Goal: Task Accomplishment & Management: Manage account settings

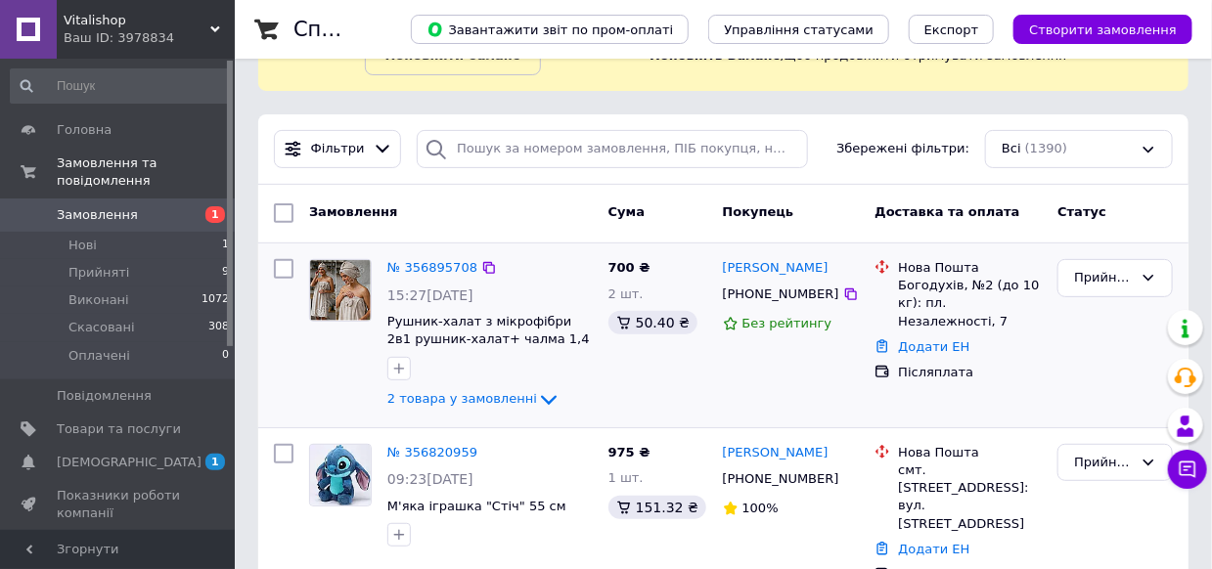
scroll to position [196, 0]
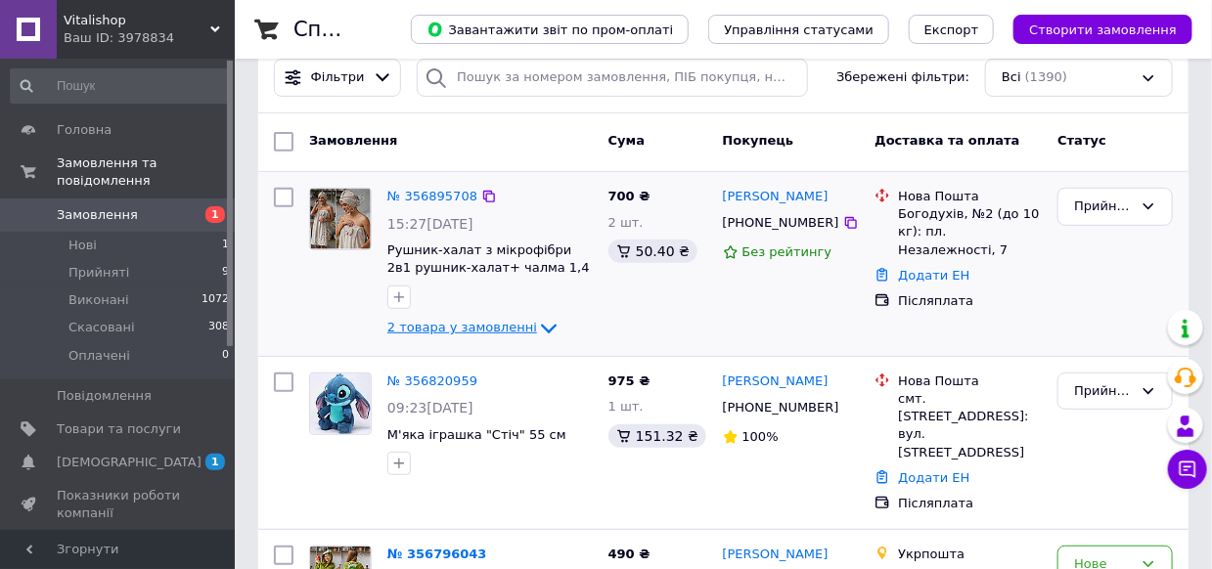
click at [513, 335] on span "2 товара у замовленні" at bounding box center [462, 328] width 150 height 15
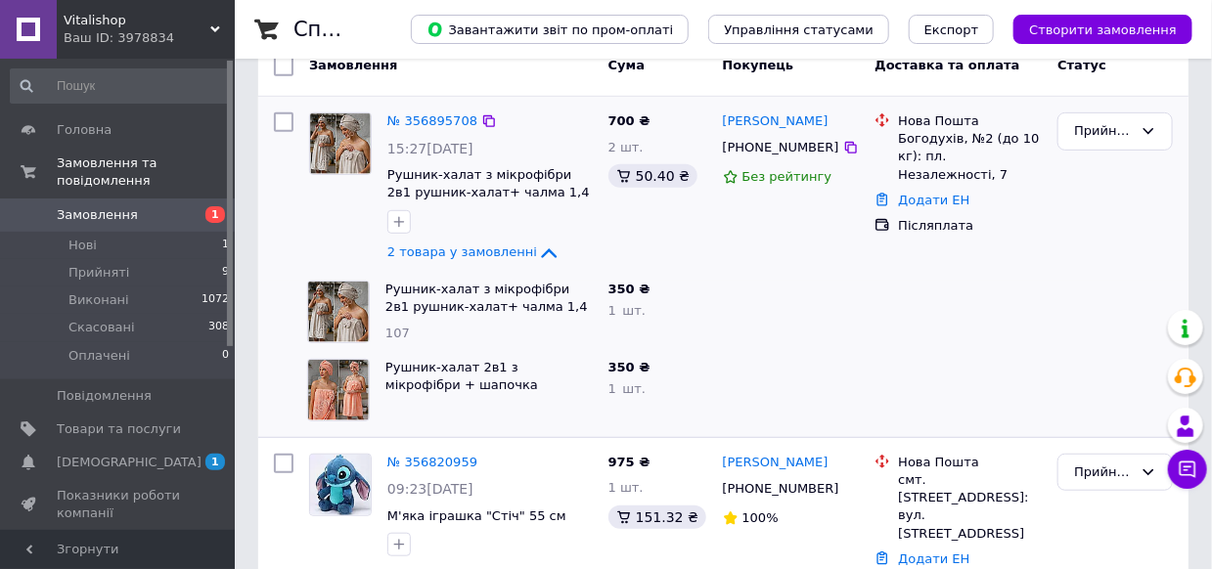
scroll to position [293, 0]
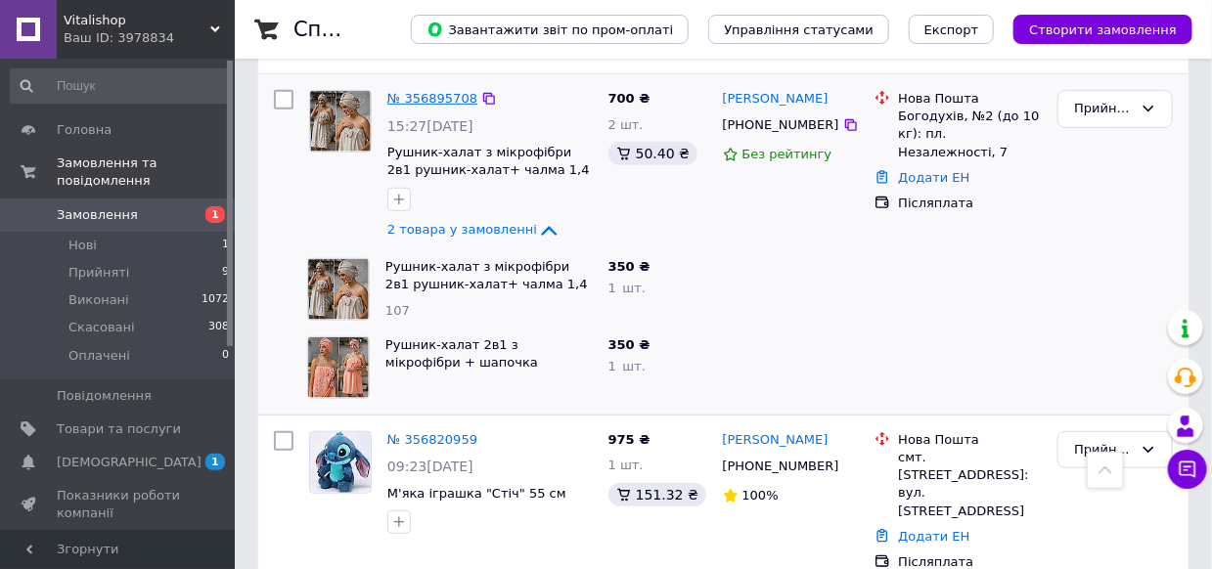
click at [413, 91] on link "№ 356895708" at bounding box center [432, 98] width 90 height 15
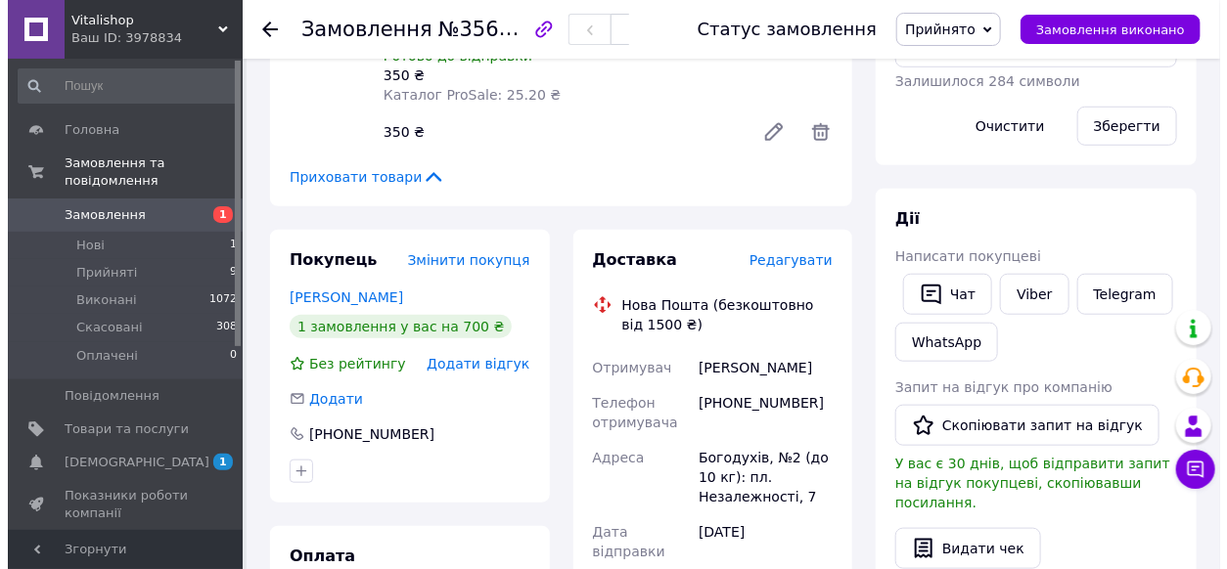
scroll to position [488, 0]
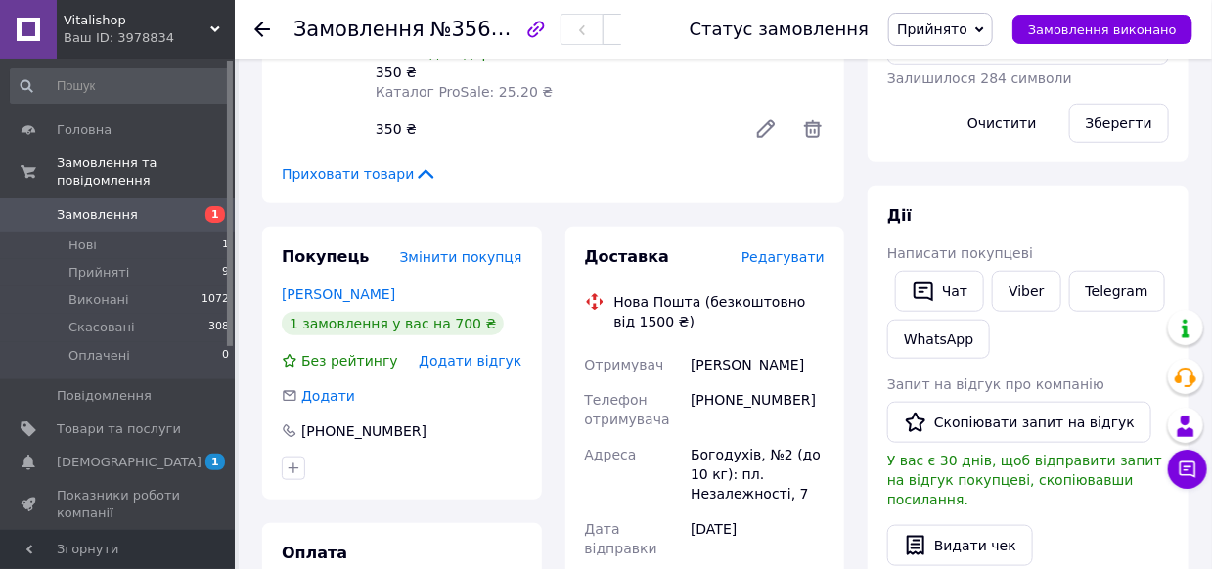
click at [787, 249] on span "Редагувати" at bounding box center [783, 257] width 83 height 16
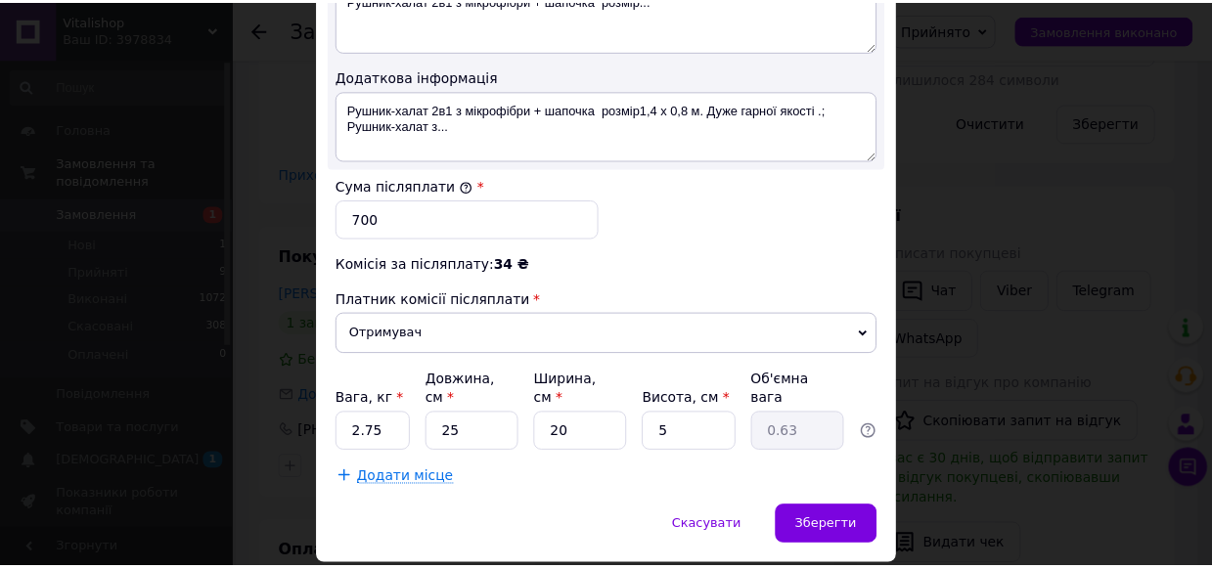
scroll to position [1140, 0]
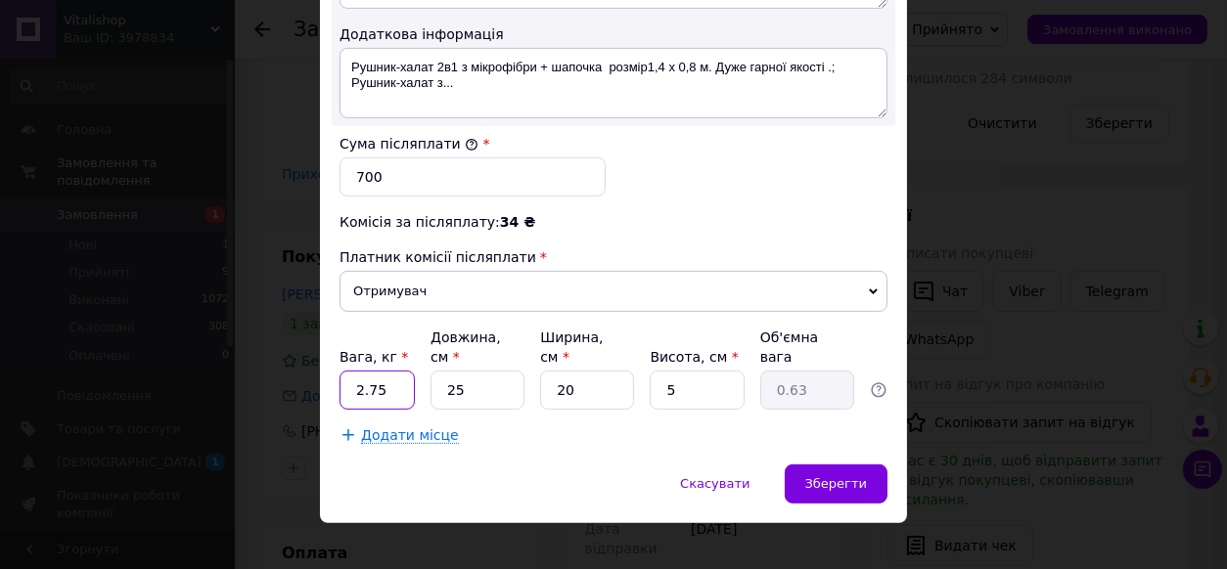
click at [381, 371] on input "2.75" at bounding box center [376, 390] width 75 height 39
type input "1"
click at [819, 476] on span "Зберегти" at bounding box center [836, 483] width 62 height 15
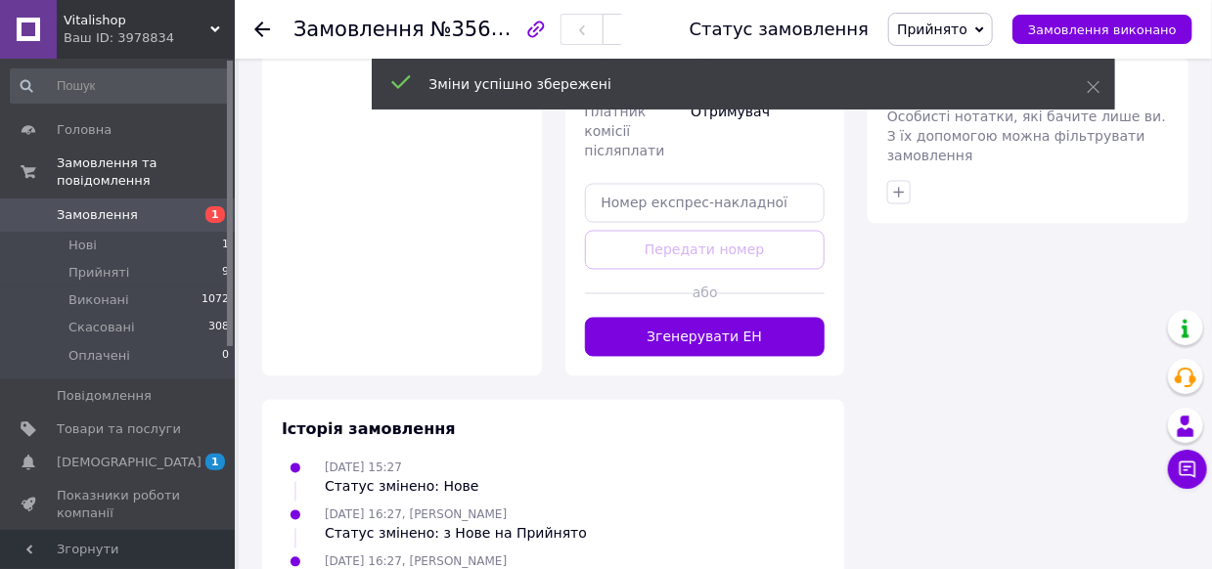
scroll to position [1174, 0]
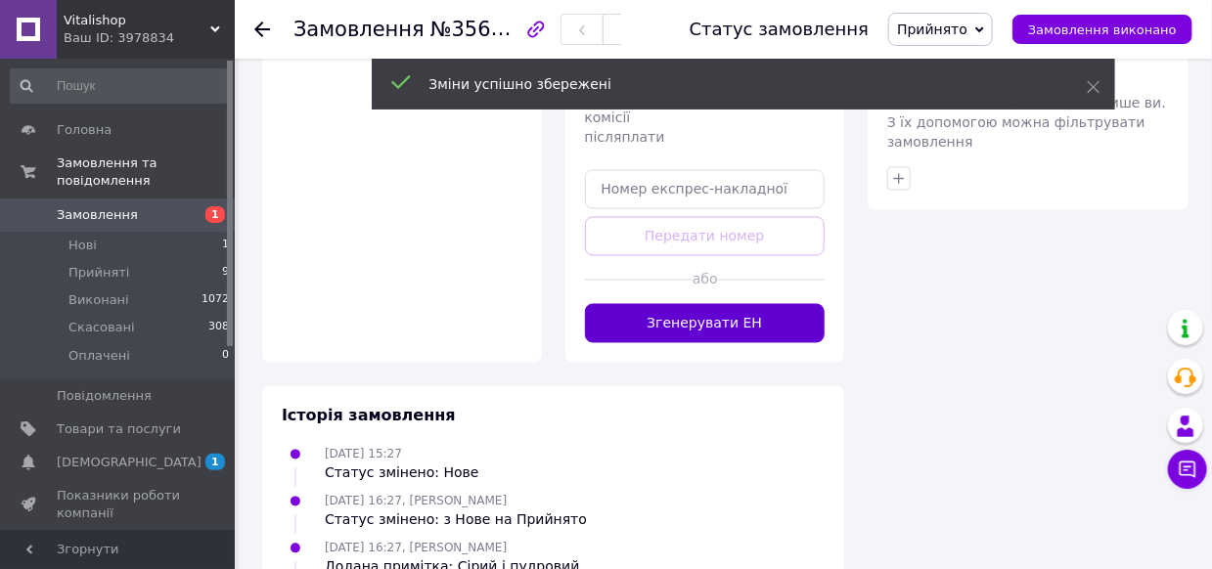
click at [720, 304] on button "Згенерувати ЕН" at bounding box center [705, 323] width 241 height 39
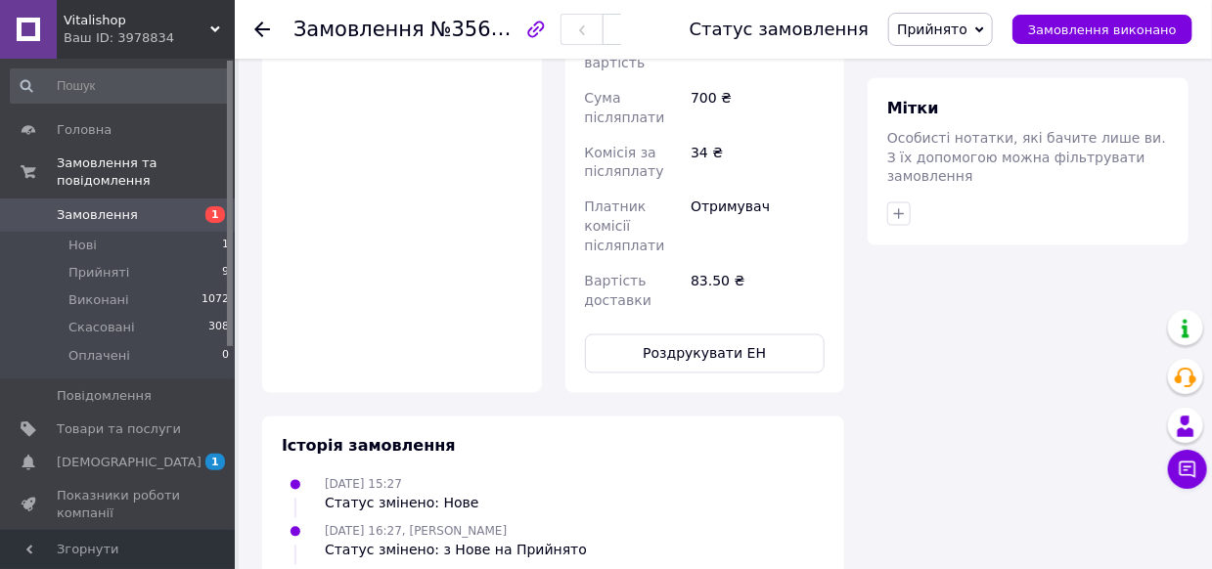
click at [687, 335] on button "Роздрукувати ЕН" at bounding box center [705, 354] width 241 height 39
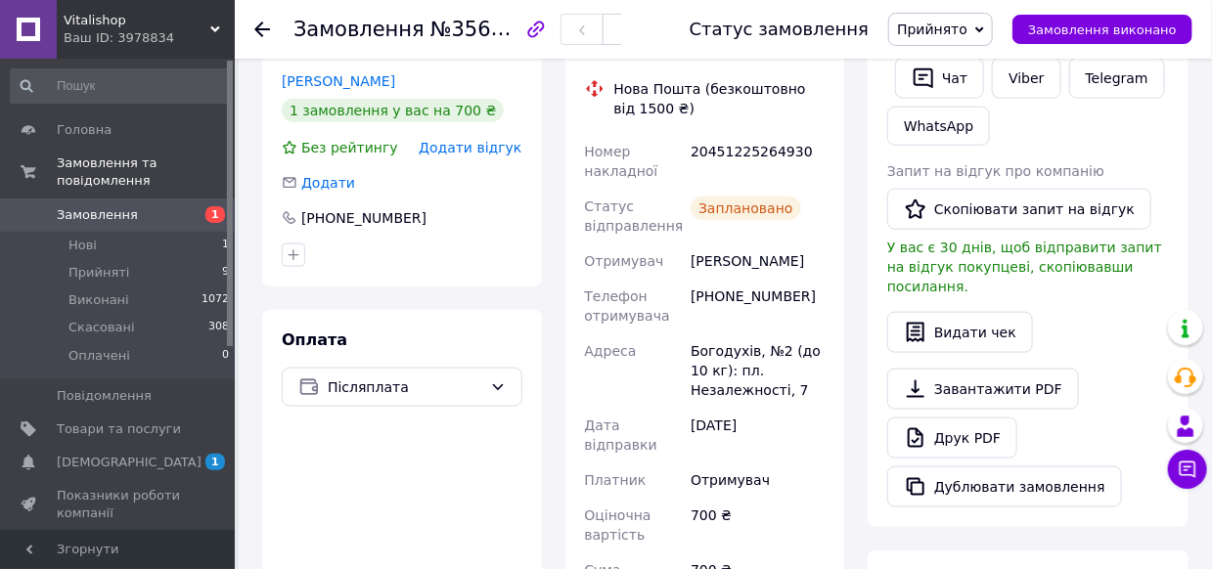
scroll to position [685, 0]
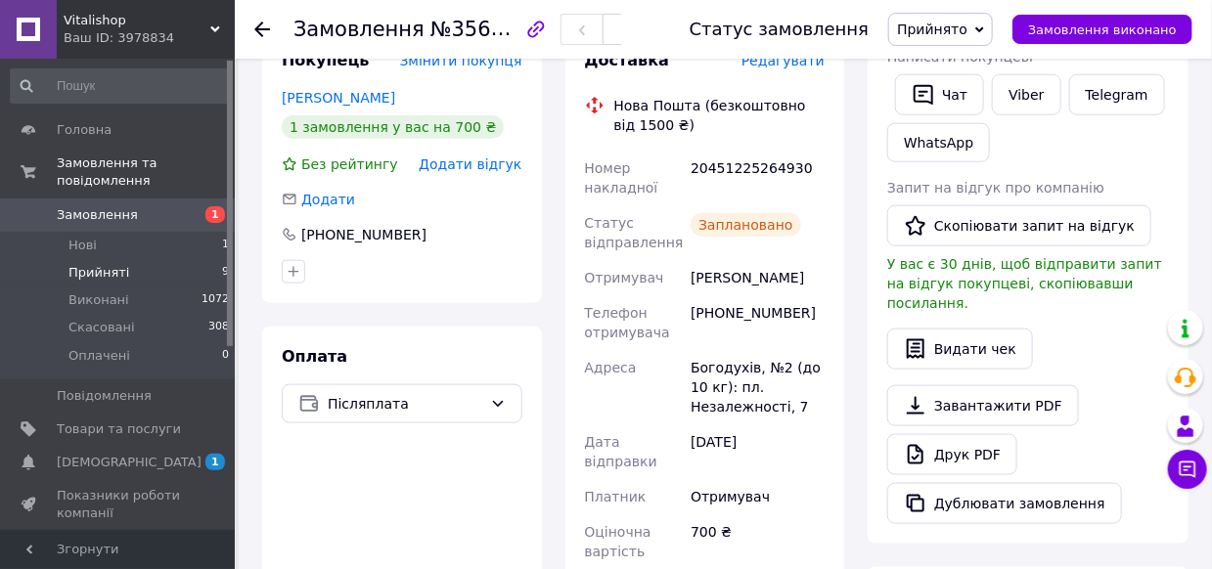
click at [118, 264] on span "Прийняті" at bounding box center [98, 273] width 61 height 18
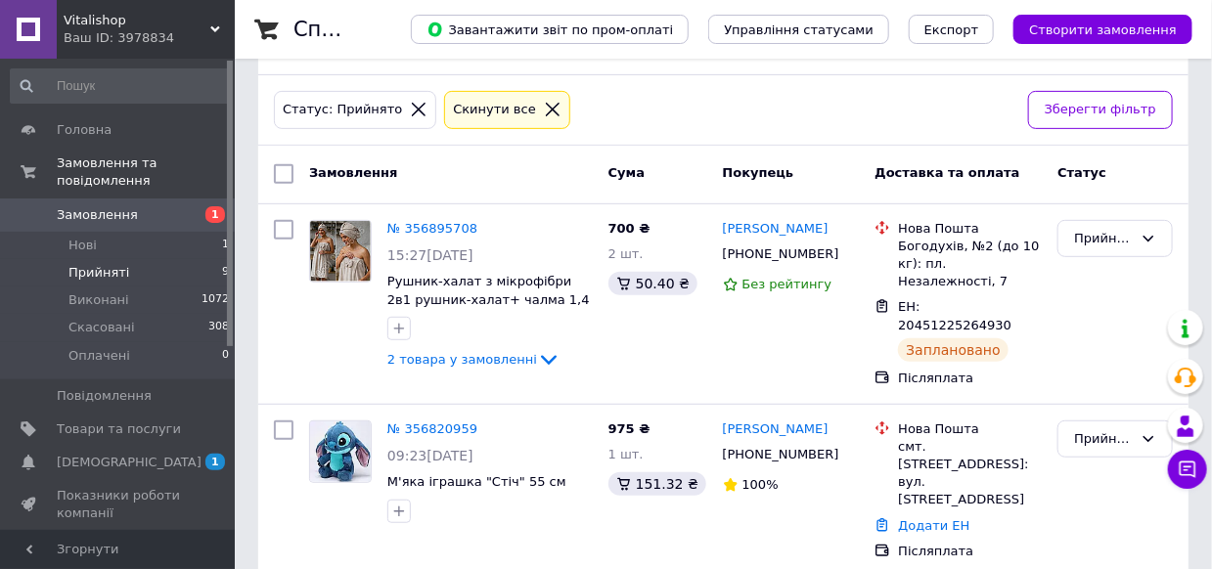
scroll to position [293, 0]
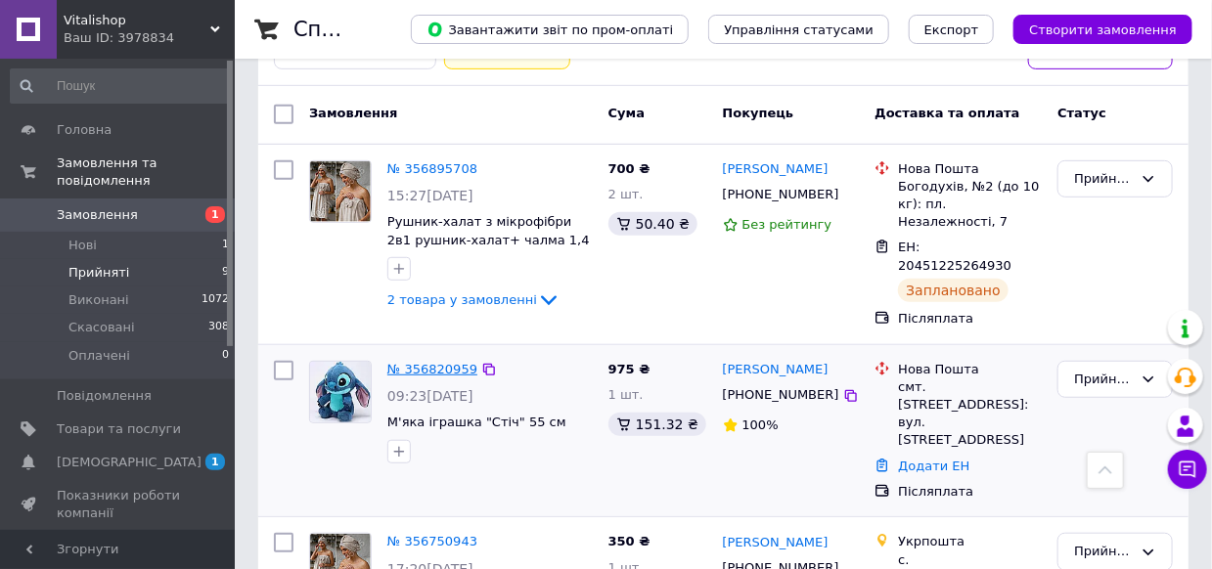
click at [424, 362] on link "№ 356820959" at bounding box center [432, 369] width 90 height 15
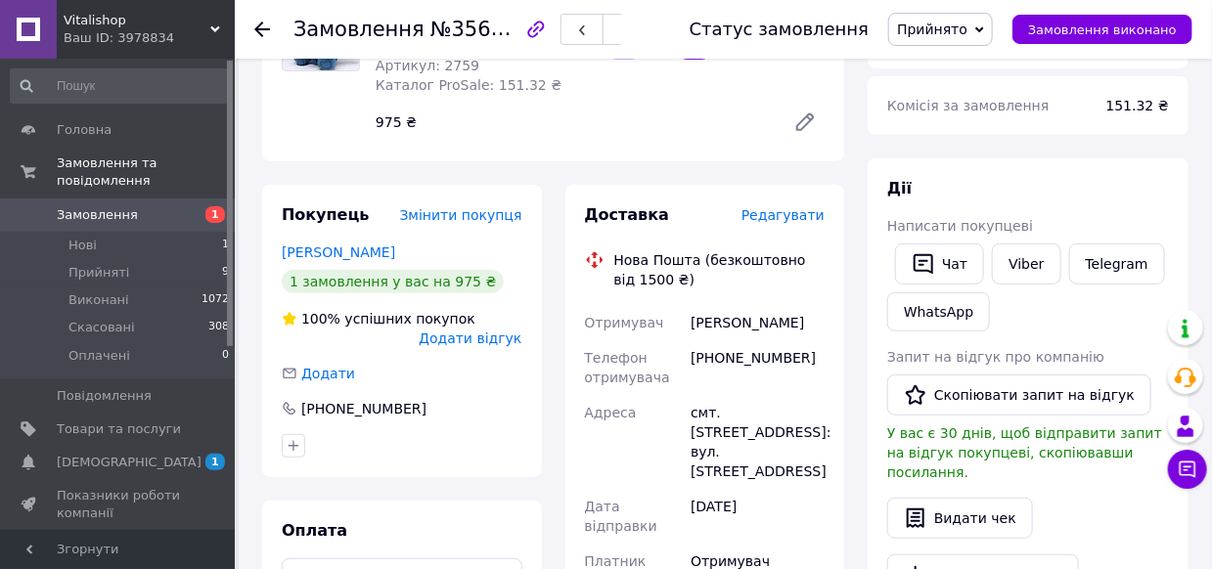
scroll to position [156, 0]
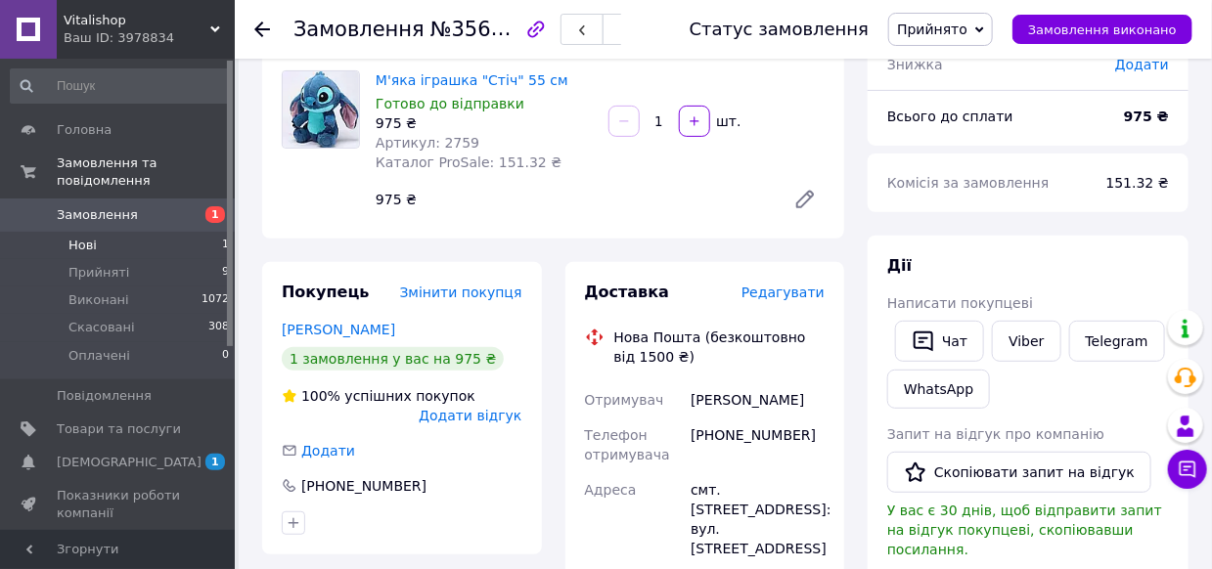
click at [81, 237] on span "Нові" at bounding box center [82, 246] width 28 height 18
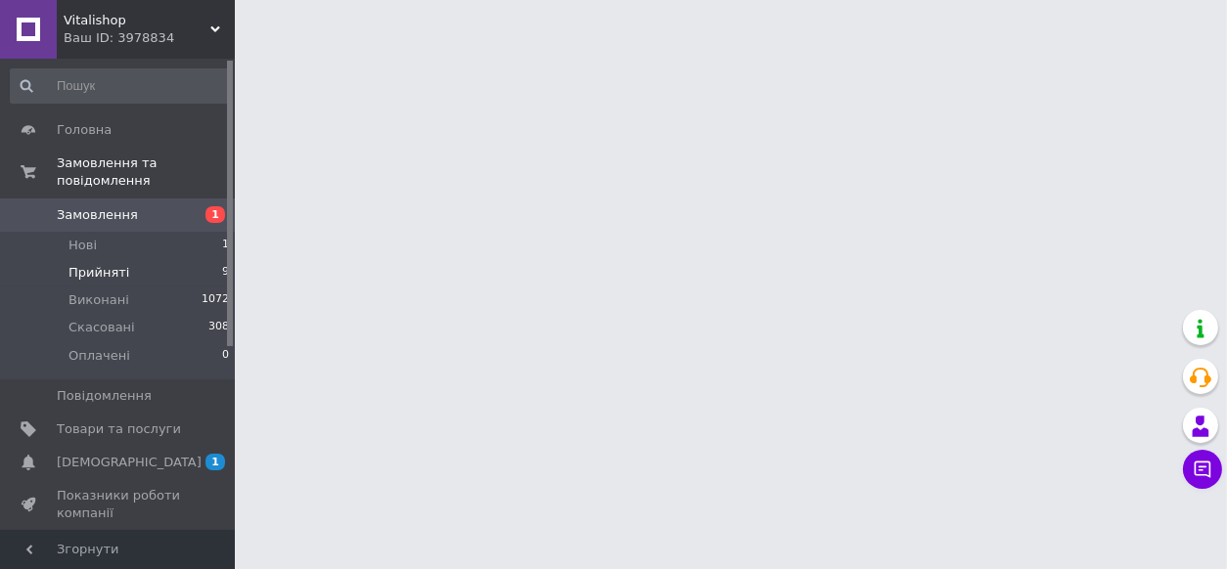
click at [93, 264] on span "Прийняті" at bounding box center [98, 273] width 61 height 18
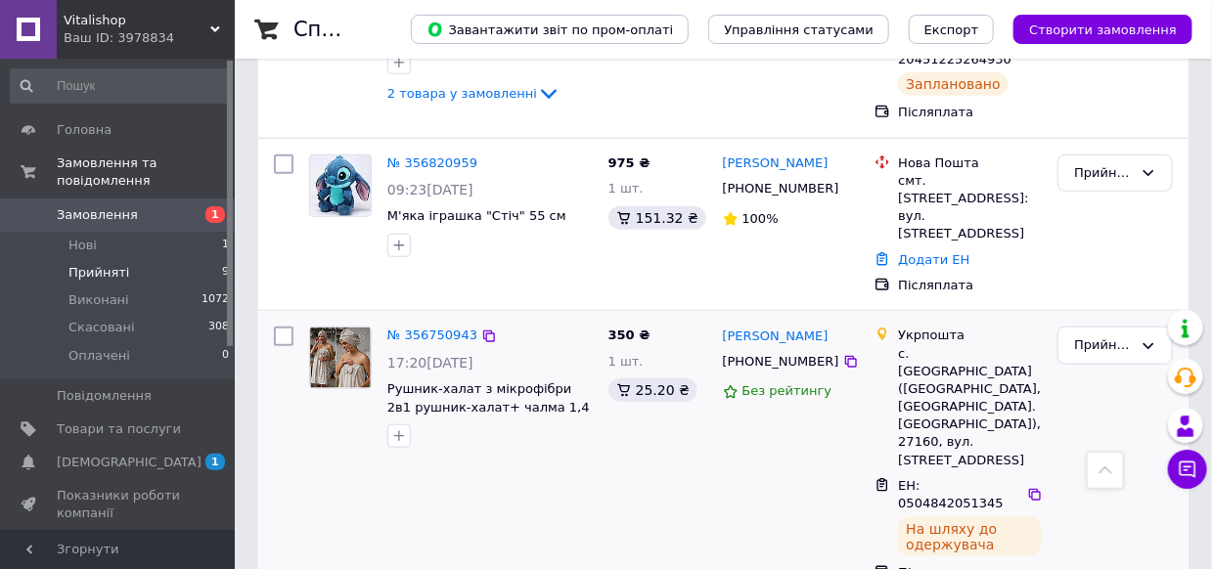
scroll to position [488, 0]
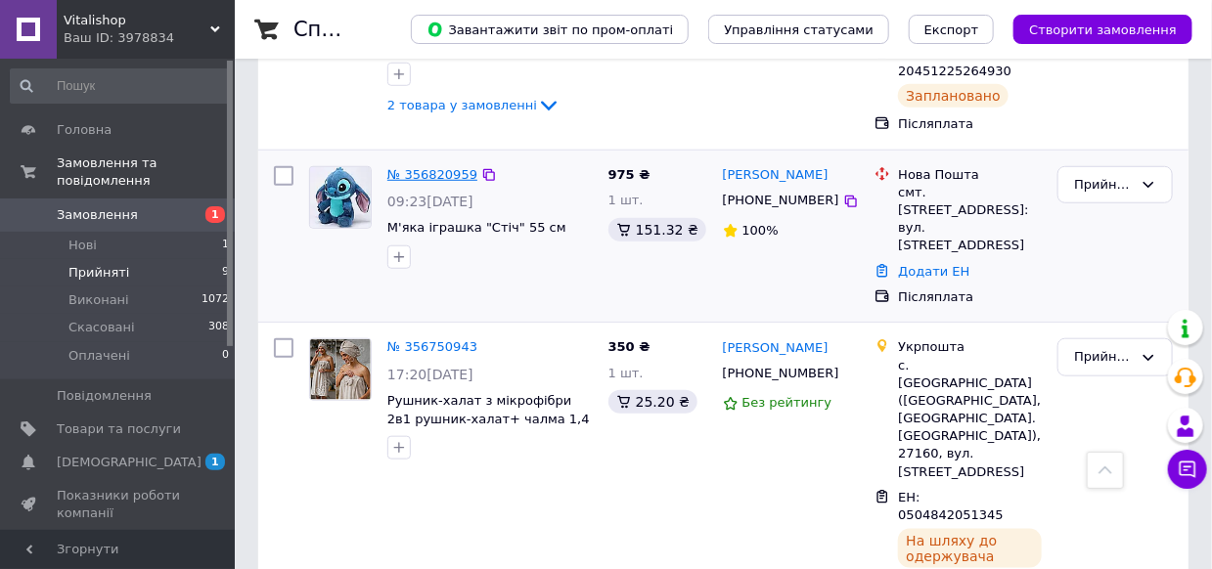
click at [436, 167] on link "№ 356820959" at bounding box center [432, 174] width 90 height 15
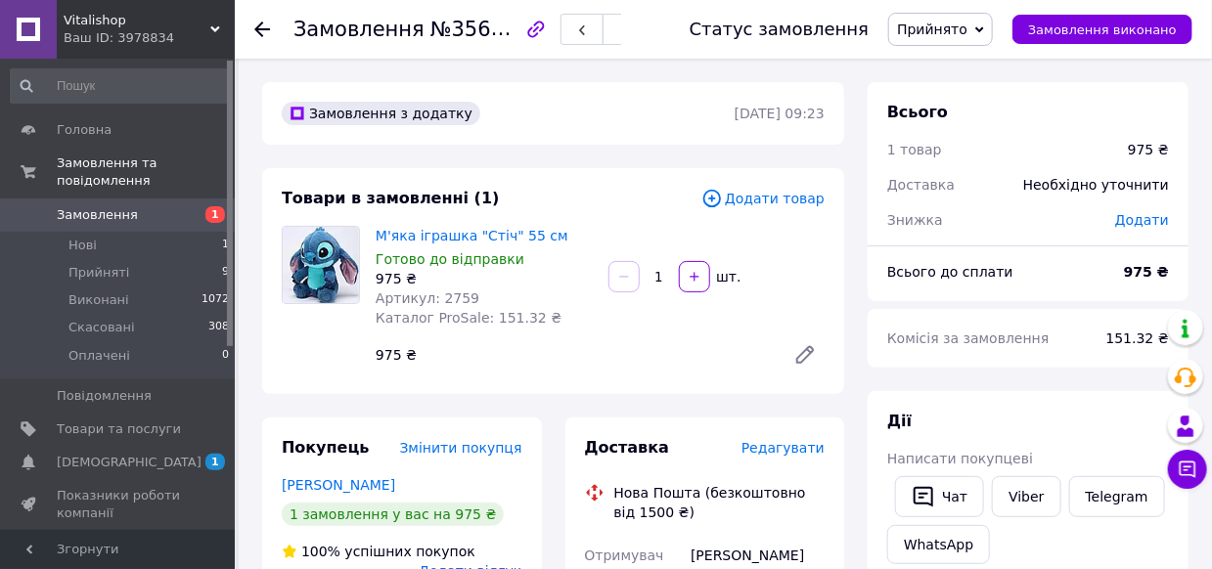
click at [811, 448] on span "Редагувати" at bounding box center [783, 448] width 83 height 16
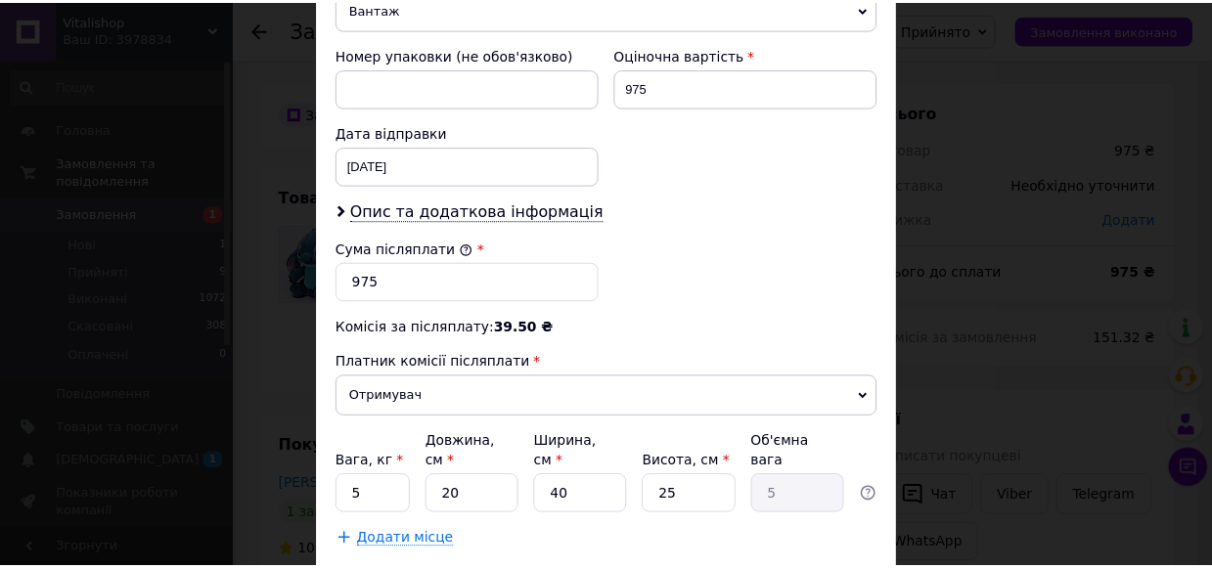
scroll to position [880, 0]
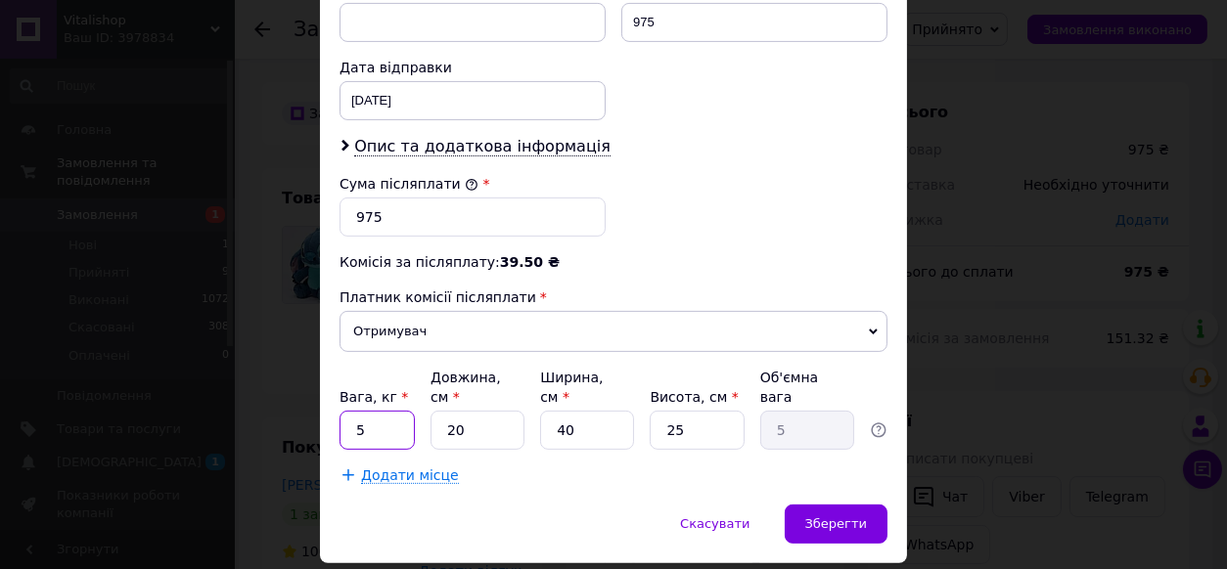
click at [395, 411] on input "5" at bounding box center [376, 430] width 75 height 39
type input "3"
click at [836, 517] on span "Зберегти" at bounding box center [836, 524] width 62 height 15
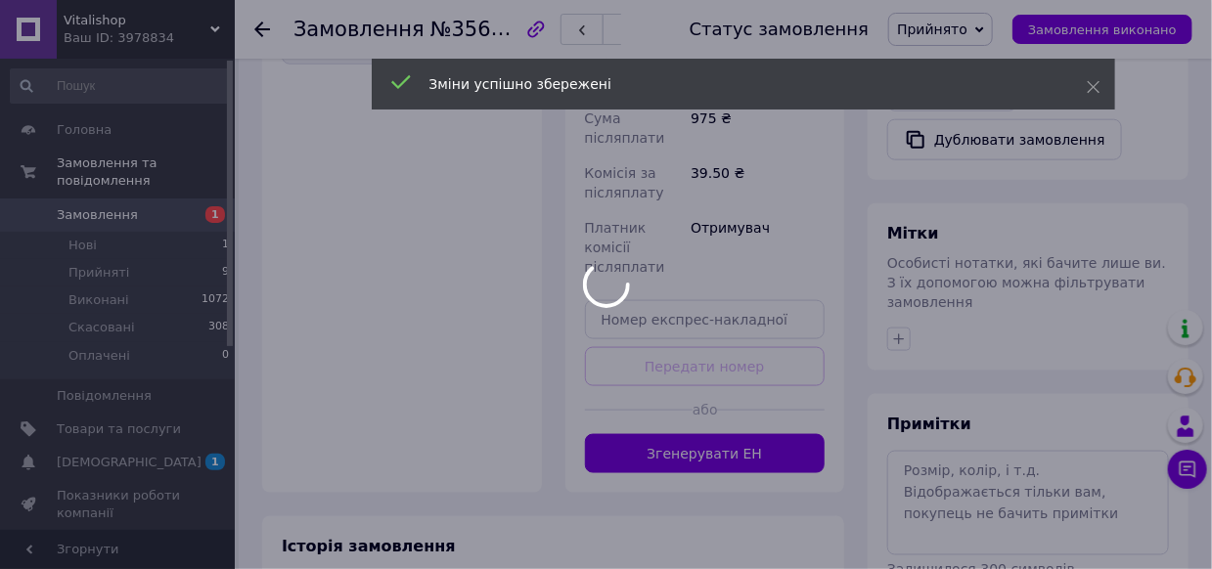
scroll to position [840, 0]
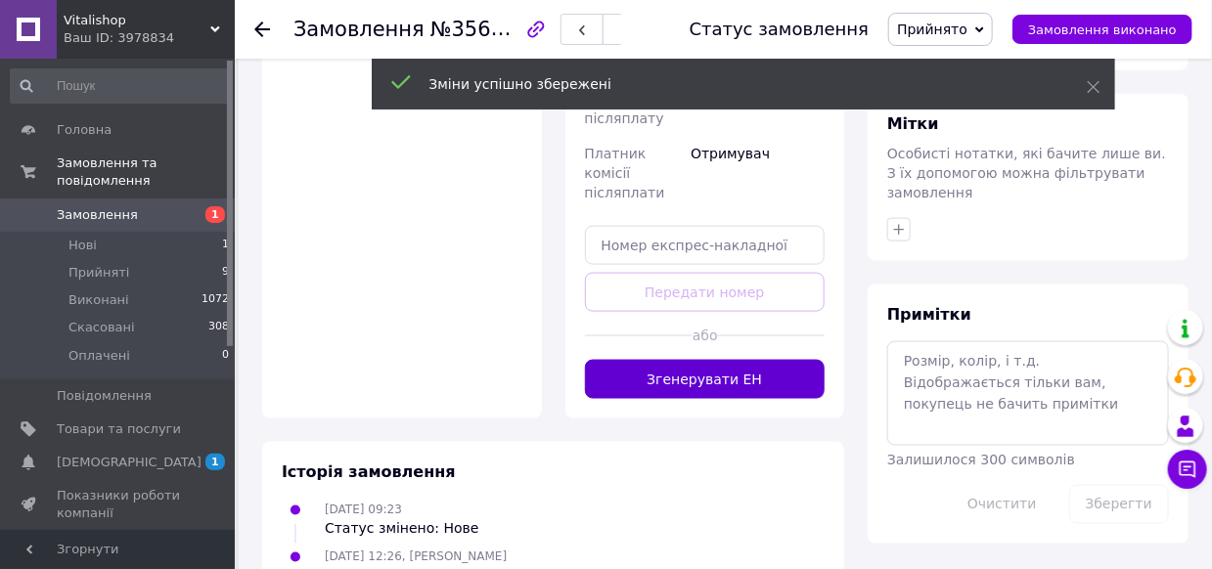
click at [697, 360] on button "Згенерувати ЕН" at bounding box center [705, 379] width 241 height 39
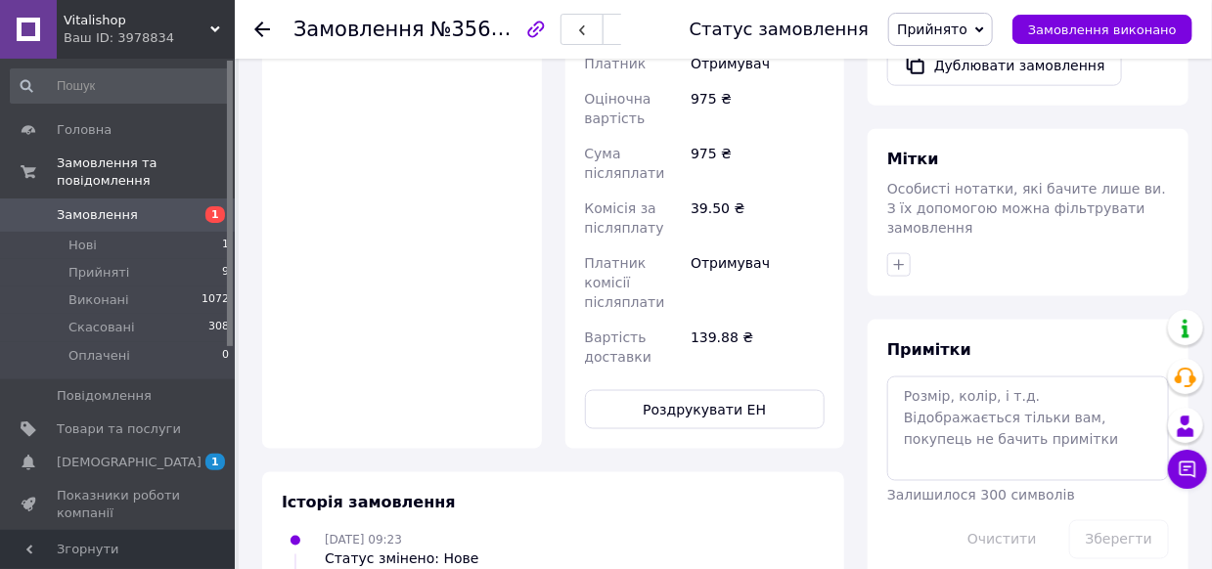
click at [700, 390] on button "Роздрукувати ЕН" at bounding box center [705, 409] width 241 height 39
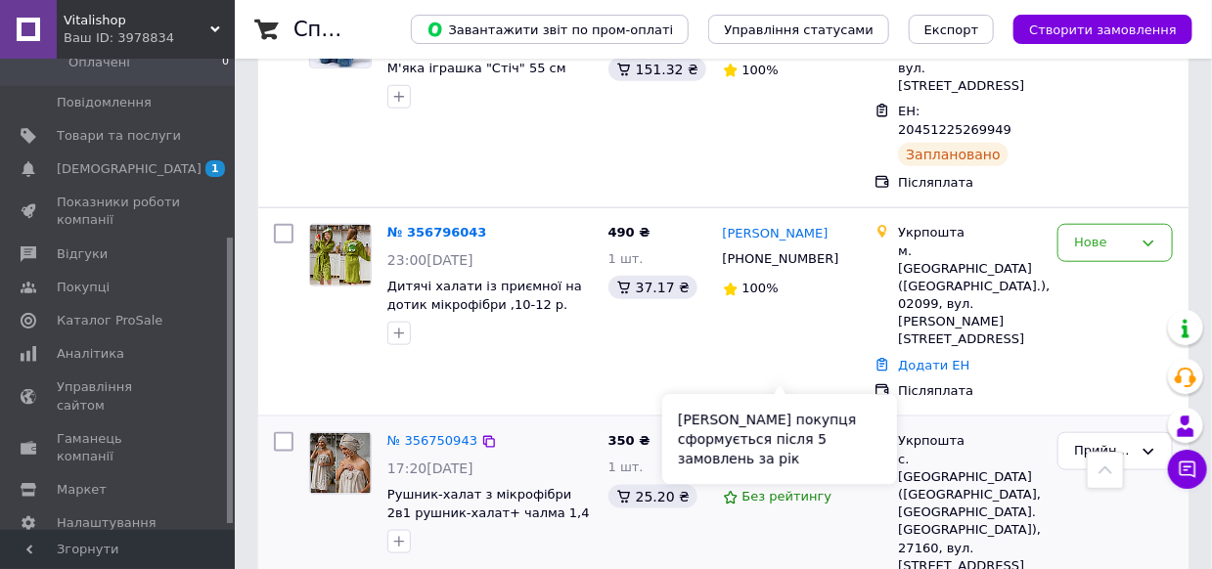
scroll to position [685, 0]
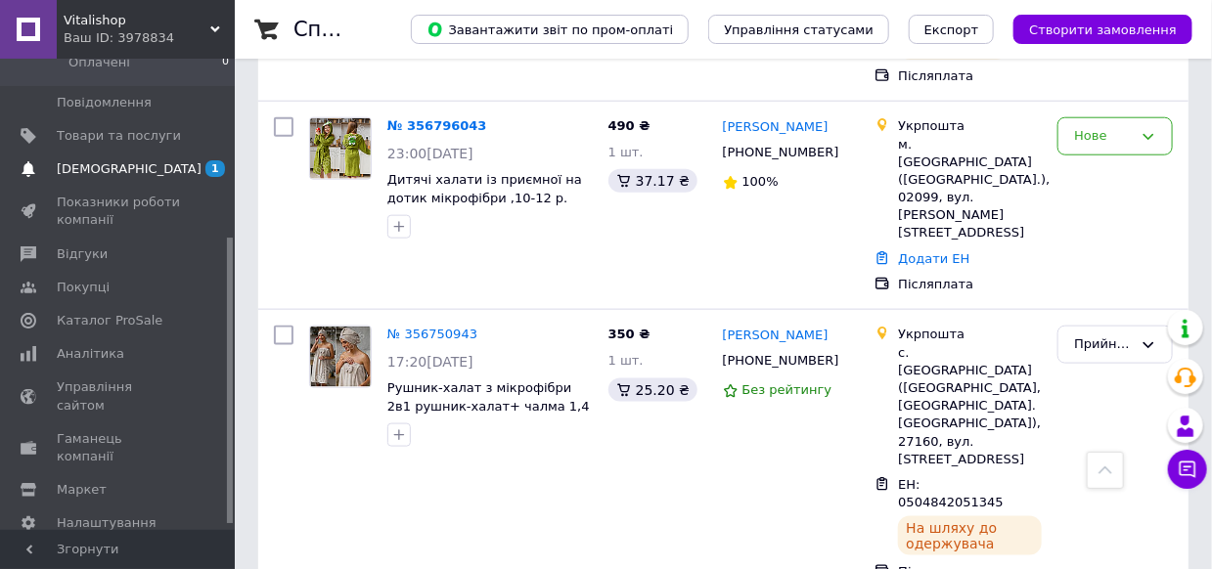
click at [90, 160] on span "[DEMOGRAPHIC_DATA]" at bounding box center [129, 169] width 145 height 18
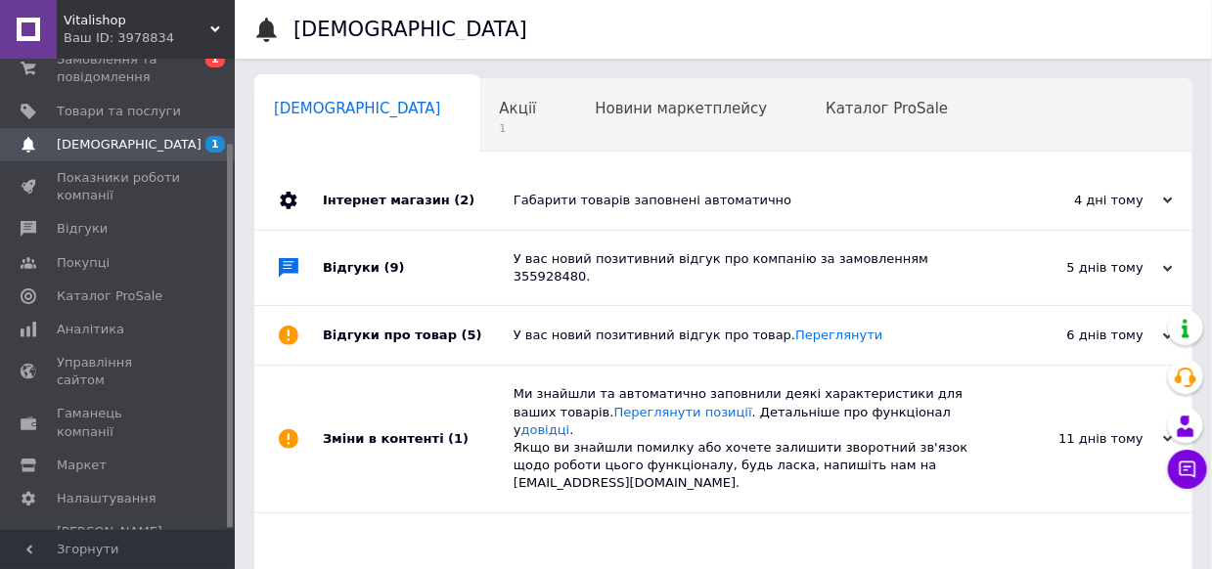
scroll to position [0, 10]
